Goal: Check status: Check status

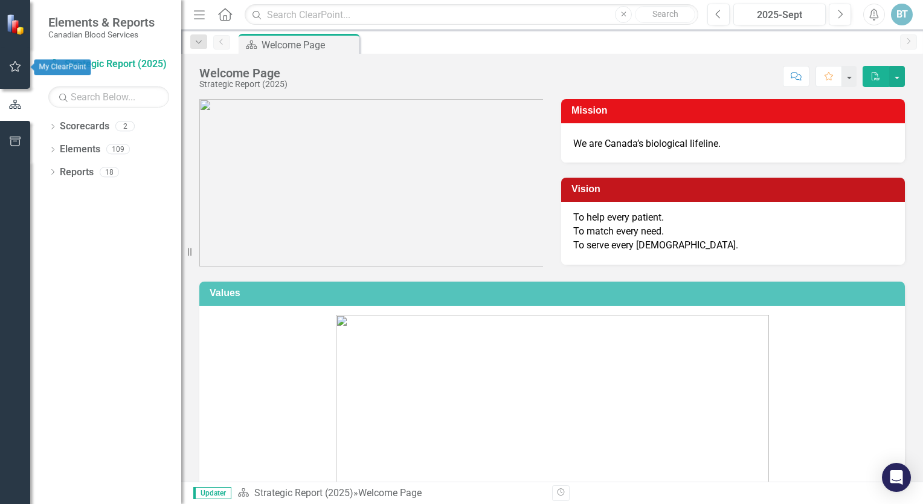
click at [15, 63] on icon "button" at bounding box center [15, 67] width 13 height 10
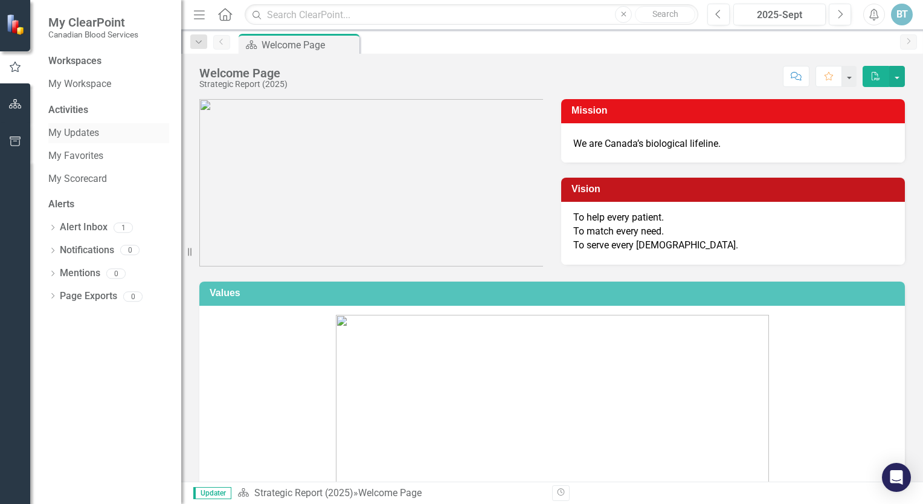
click at [63, 131] on link "My Updates" at bounding box center [108, 133] width 121 height 14
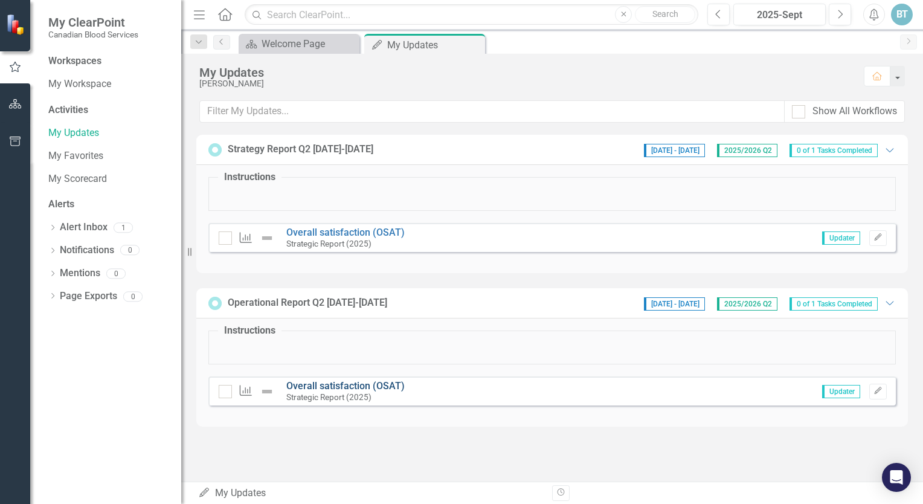
click at [337, 383] on link "Overall satisfaction (OSAT)" at bounding box center [345, 385] width 118 height 11
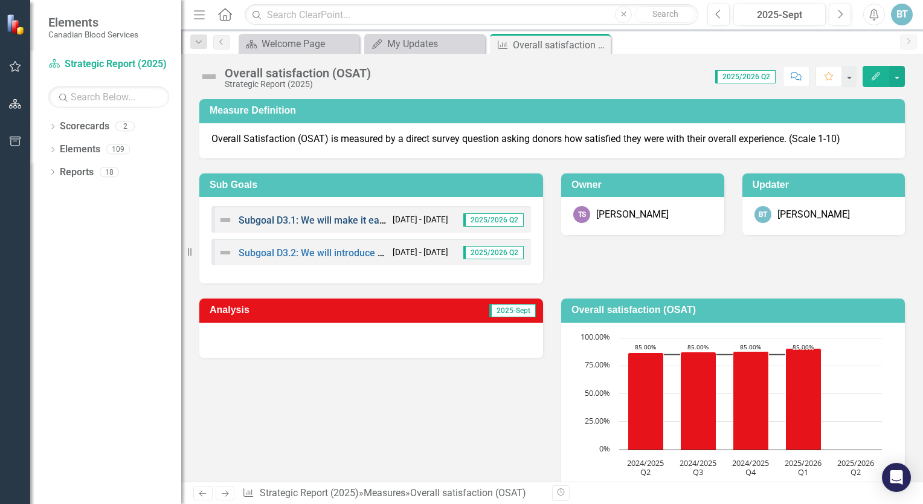
click at [320, 221] on link "Subgoal D3.1: We will make it easy to join and participate in Canada’s Lifeline." at bounding box center [407, 220] width 337 height 11
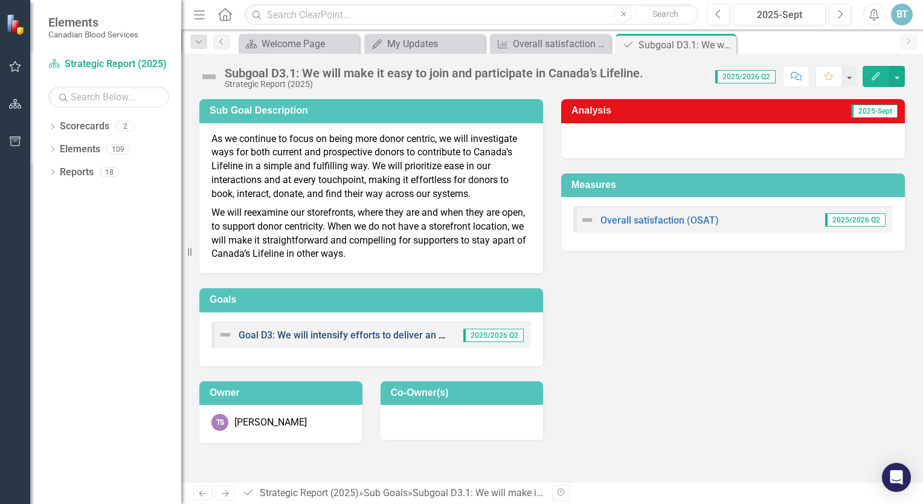
click at [302, 337] on link "Goal D3: We will intensify efforts to deliver an easy, flexible, and personaliz…" at bounding box center [539, 334] width 601 height 11
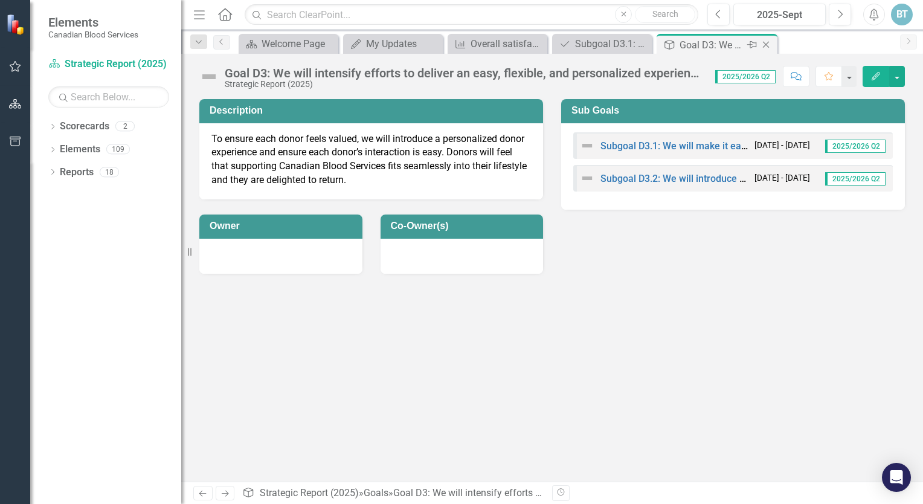
click at [767, 43] on icon at bounding box center [766, 45] width 7 height 7
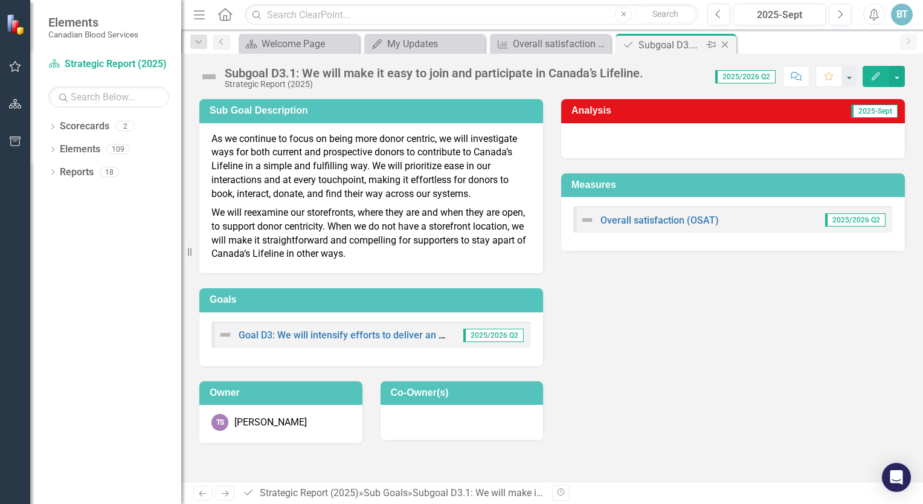
click at [728, 44] on icon "Close" at bounding box center [725, 45] width 12 height 10
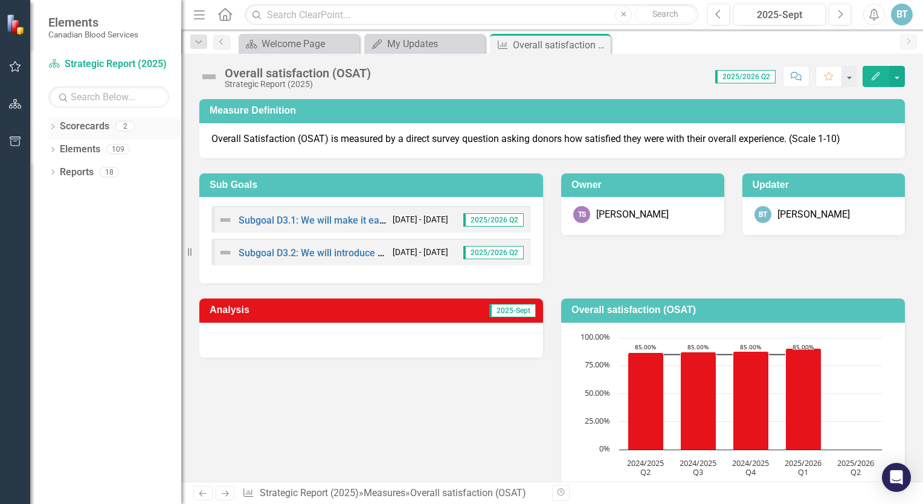
click at [54, 127] on icon "Dropdown" at bounding box center [52, 128] width 8 height 7
click at [53, 193] on icon "Dropdown" at bounding box center [52, 196] width 8 height 7
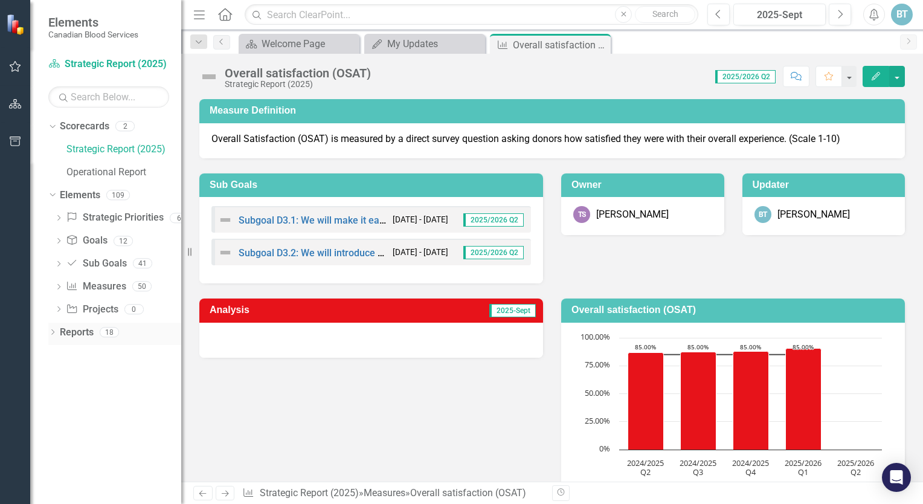
click at [53, 332] on icon "Dropdown" at bounding box center [52, 333] width 8 height 7
click at [118, 175] on link "Operational Report" at bounding box center [123, 173] width 115 height 14
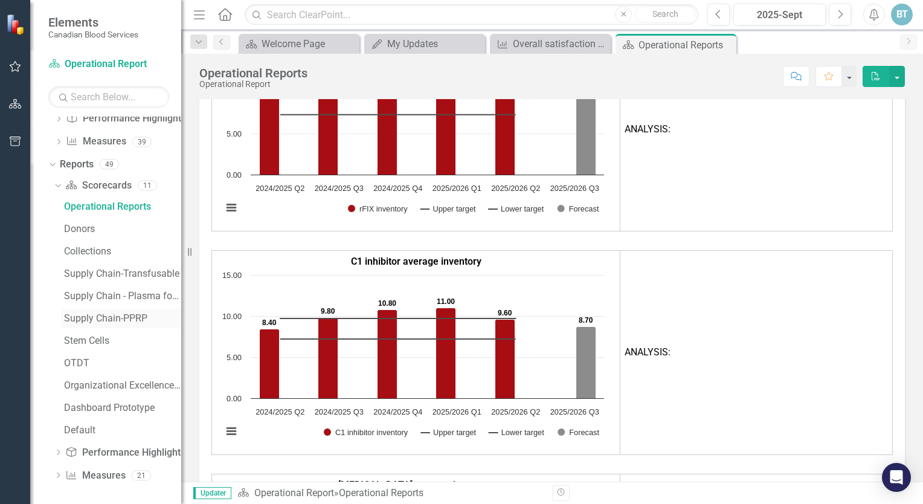
scroll to position [102, 0]
click at [92, 227] on div "Donors" at bounding box center [122, 226] width 117 height 11
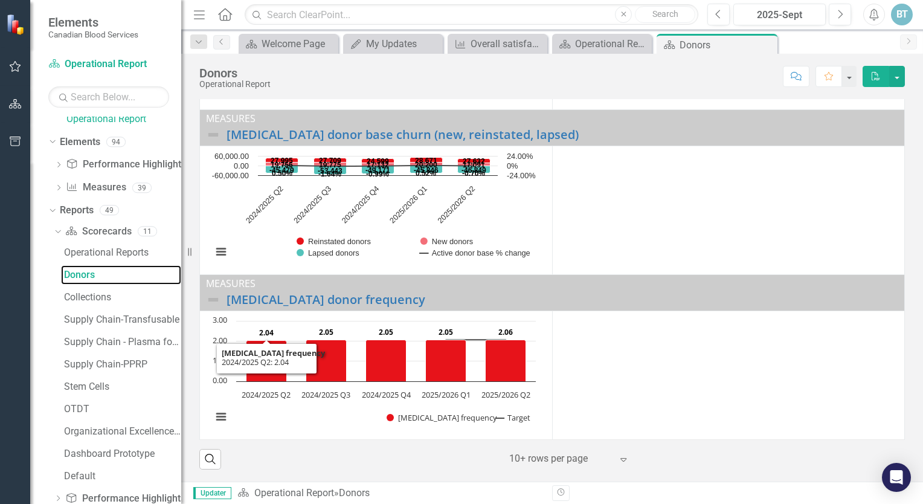
scroll to position [102, 0]
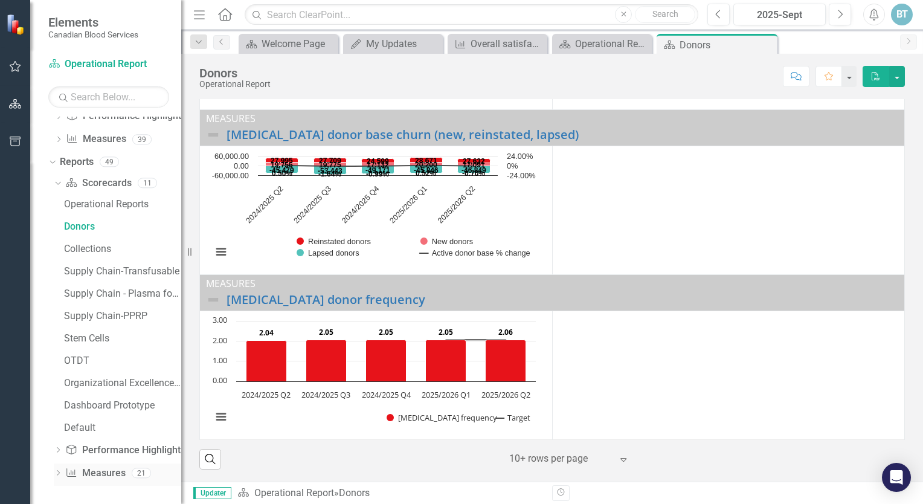
click at [91, 477] on link "Measure Measures" at bounding box center [95, 474] width 60 height 14
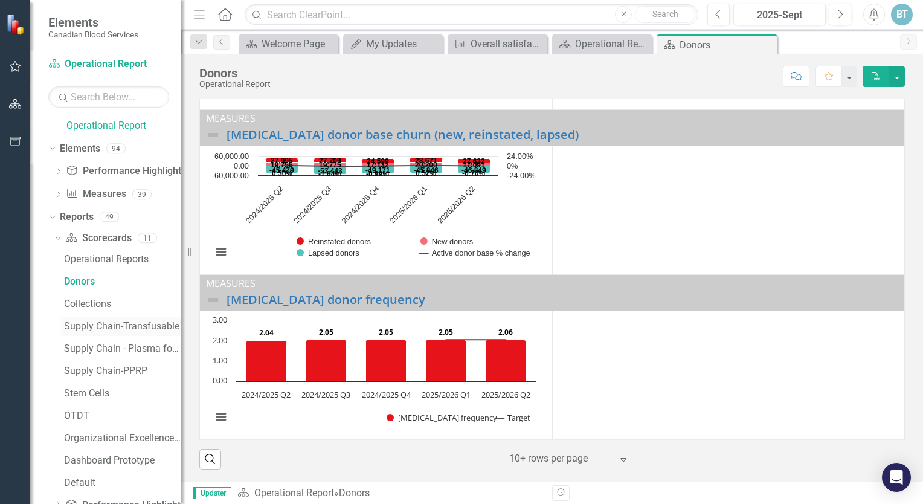
scroll to position [0, 0]
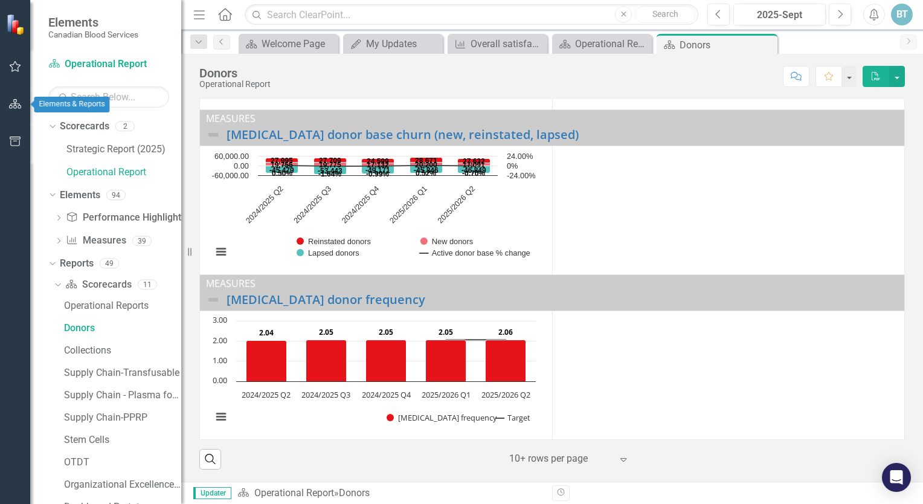
click at [12, 102] on icon "button" at bounding box center [15, 104] width 13 height 10
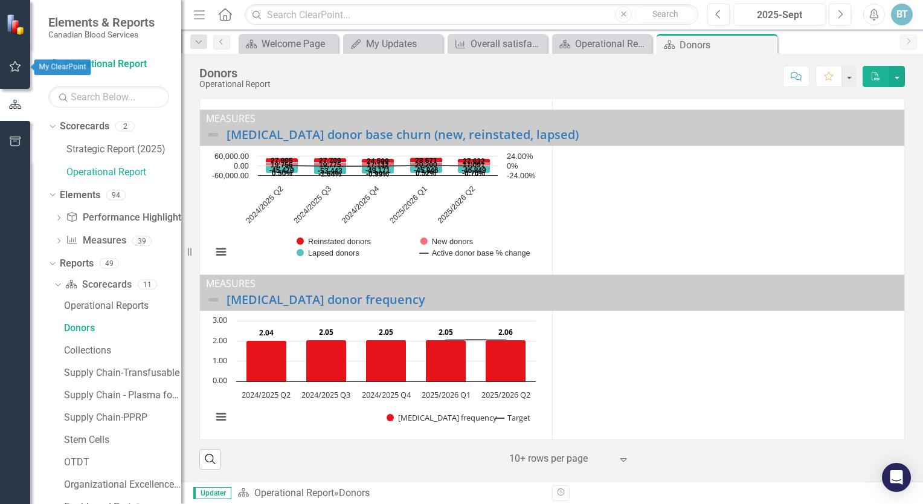
click at [14, 68] on icon "button" at bounding box center [15, 67] width 13 height 10
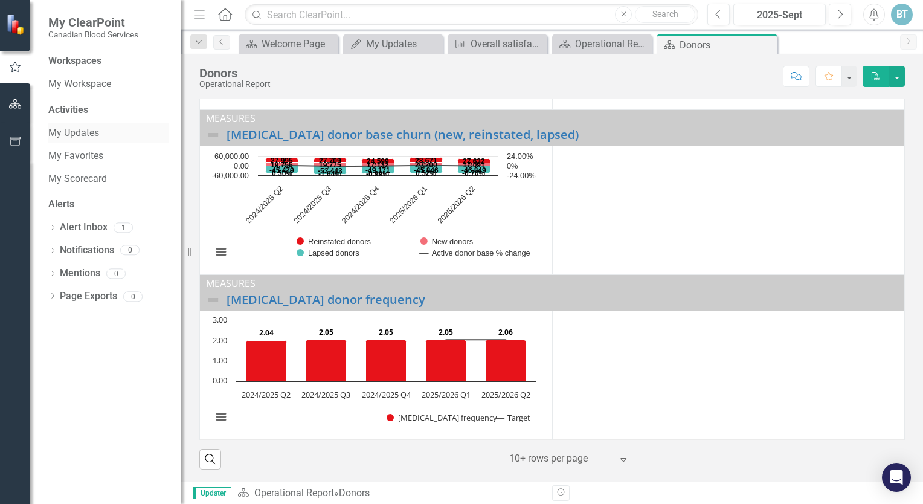
click at [70, 134] on link "My Updates" at bounding box center [108, 133] width 121 height 14
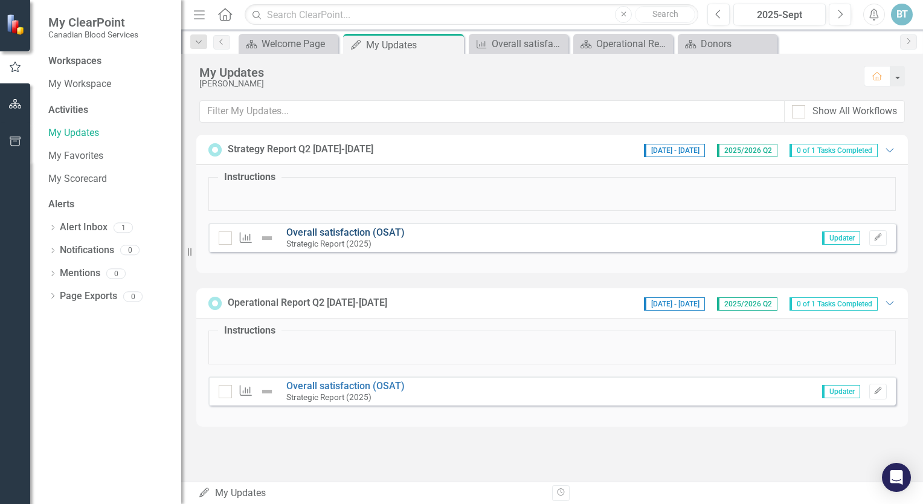
click at [341, 227] on link "Overall satisfaction (OSAT)" at bounding box center [345, 232] width 118 height 11
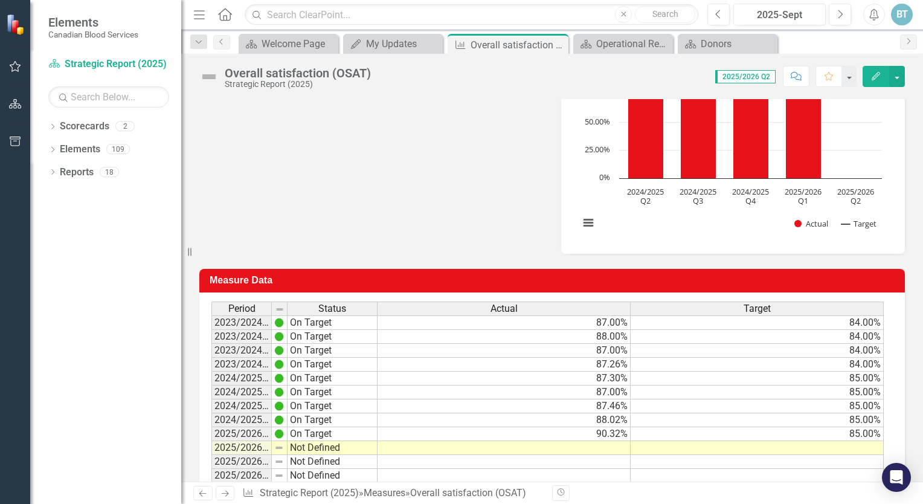
scroll to position [302, 0]
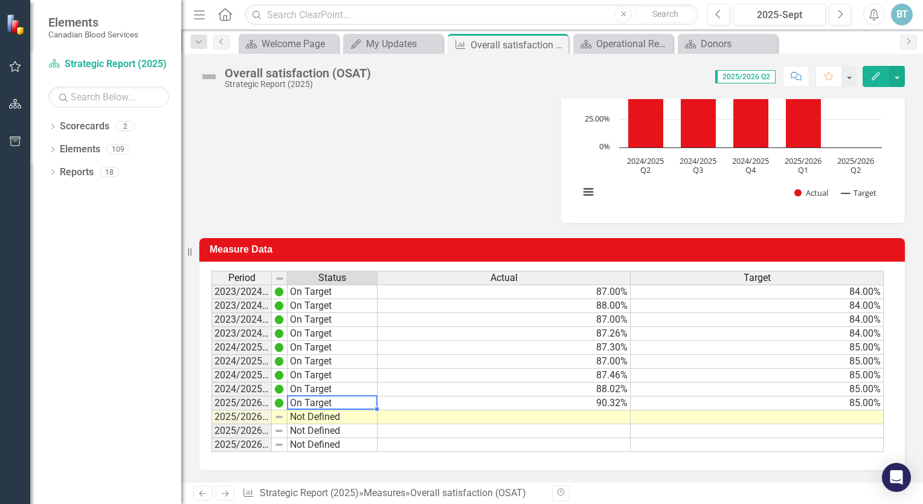
click at [307, 400] on td "On Target" at bounding box center [333, 403] width 90 height 14
type textarea "On Target"
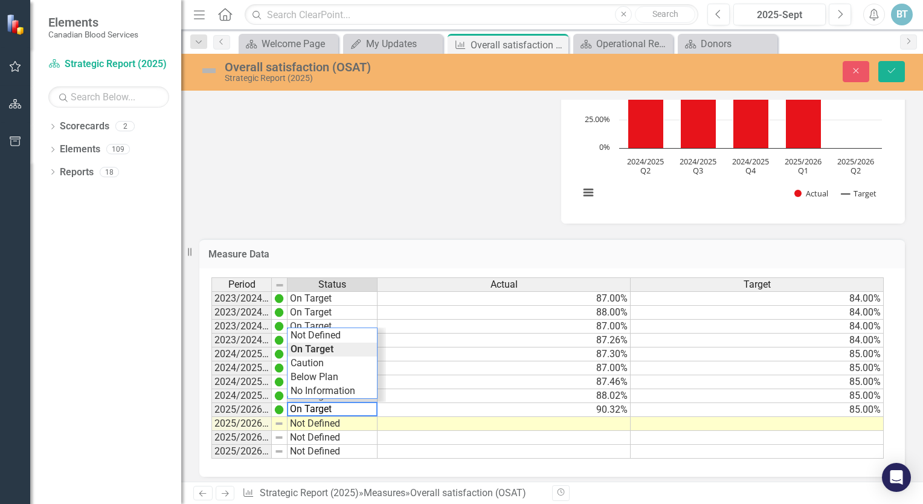
click at [441, 408] on td "90.32%" at bounding box center [504, 410] width 253 height 14
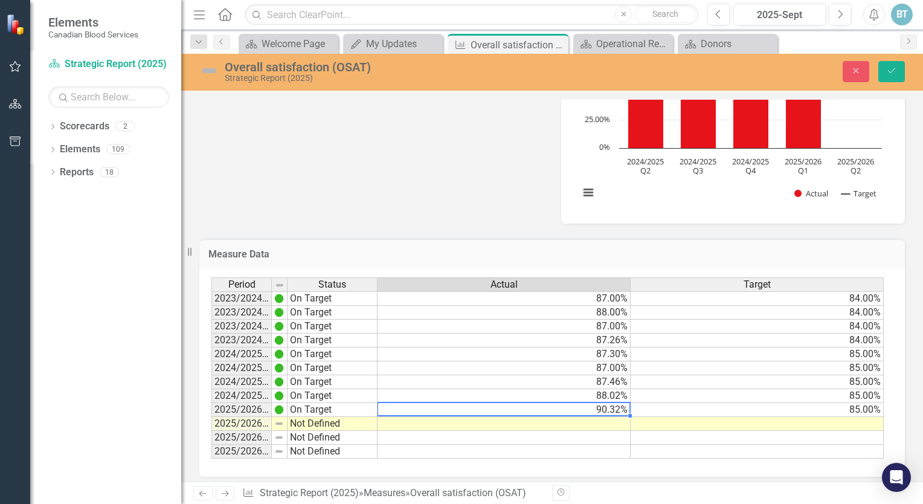
click at [83, 202] on div "Dropdown Scorecards 2 Strategic Report (2025) Operational Report Dropdown Eleme…" at bounding box center [105, 310] width 151 height 387
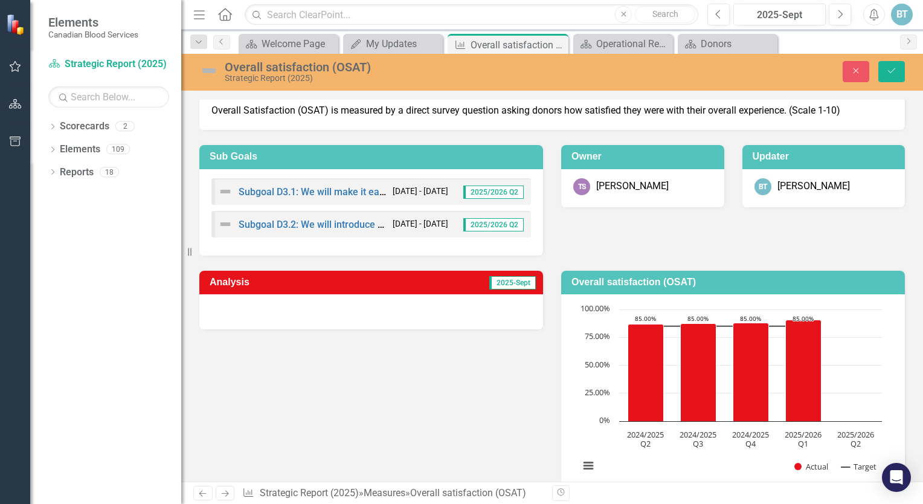
scroll to position [0, 0]
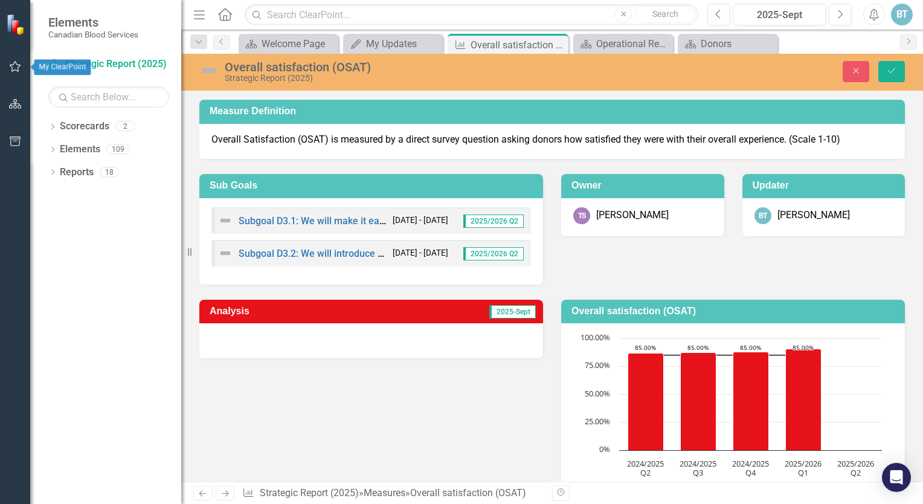
click at [12, 63] on icon "button" at bounding box center [15, 67] width 13 height 10
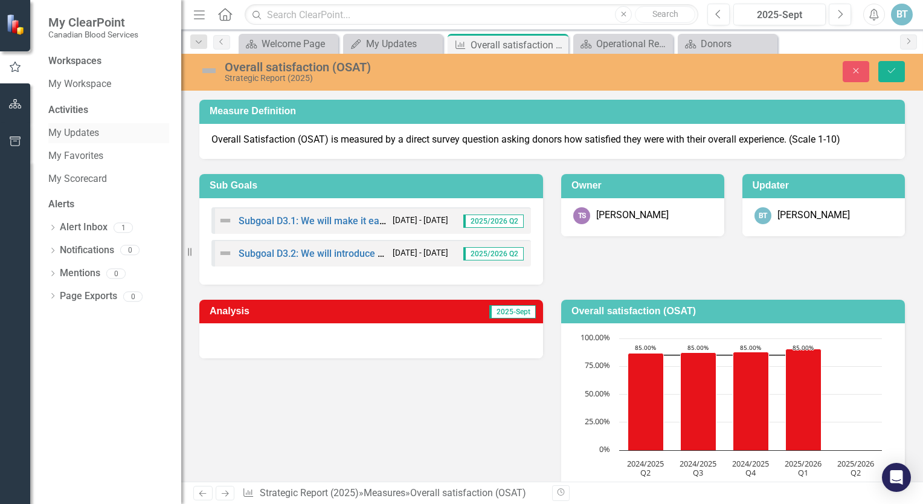
click at [76, 133] on link "My Updates" at bounding box center [108, 133] width 121 height 14
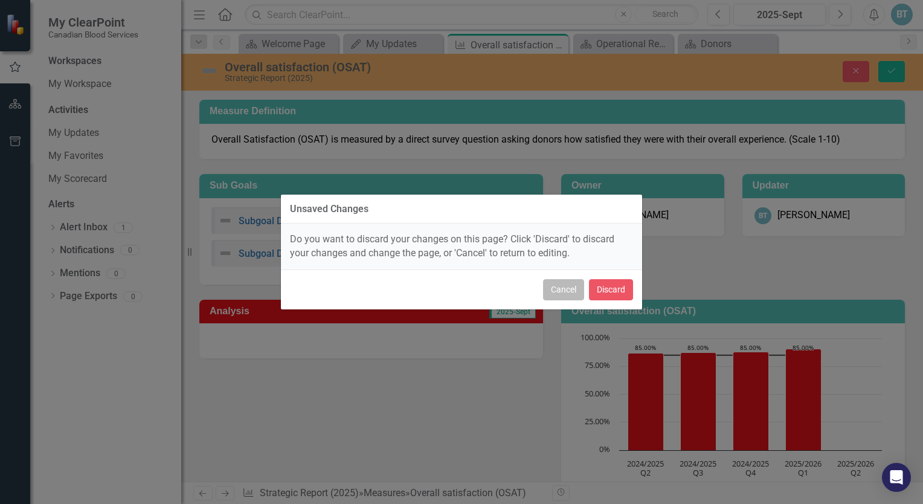
click at [568, 289] on button "Cancel" at bounding box center [563, 289] width 41 height 21
